Goal: Navigation & Orientation: Go to known website

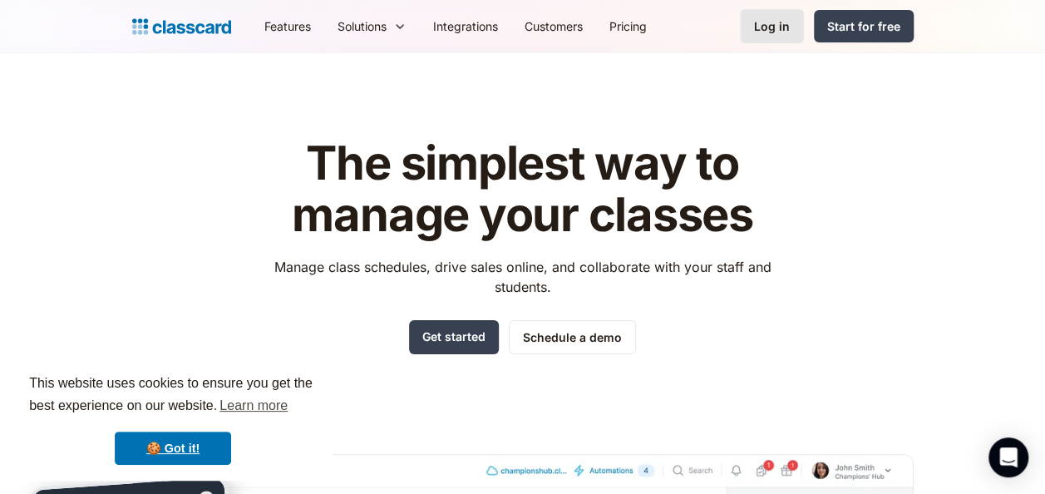
click at [787, 32] on div "Log in" at bounding box center [772, 25] width 36 height 17
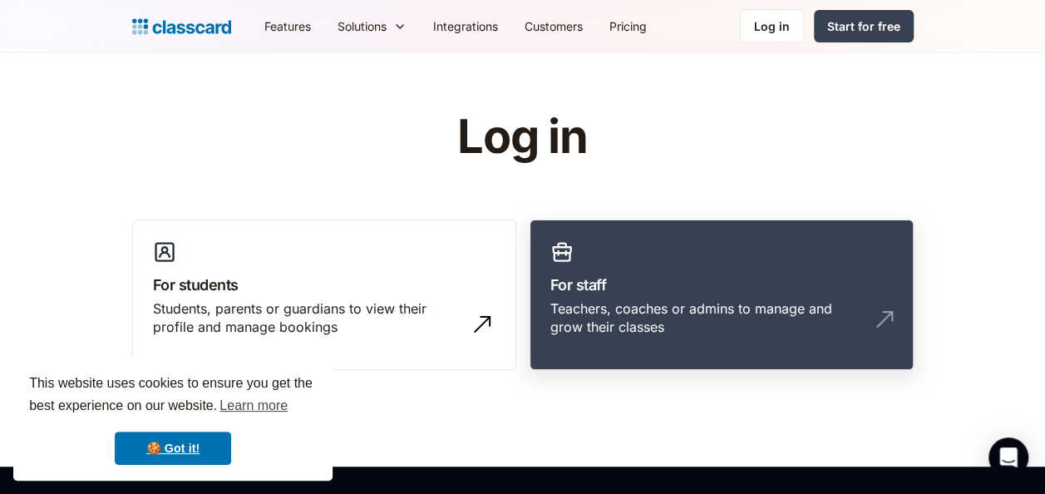
click at [745, 254] on link "For staff Teachers, coaches or admins to manage and grow their classes" at bounding box center [722, 295] width 384 height 151
